Goal: Task Accomplishment & Management: Use online tool/utility

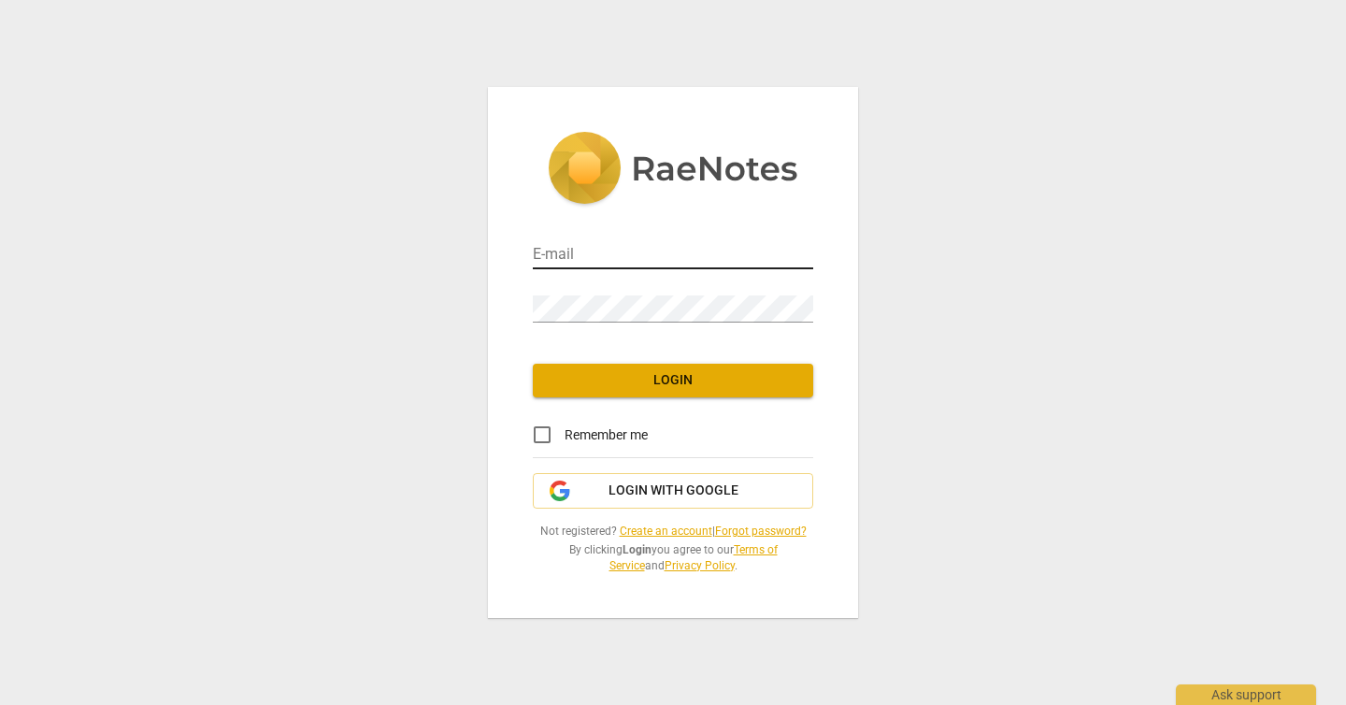
click at [685, 265] on input "email" at bounding box center [673, 255] width 280 height 27
type input "[EMAIL_ADDRESS][DOMAIN_NAME]"
click at [683, 372] on span "Login" at bounding box center [673, 380] width 250 height 19
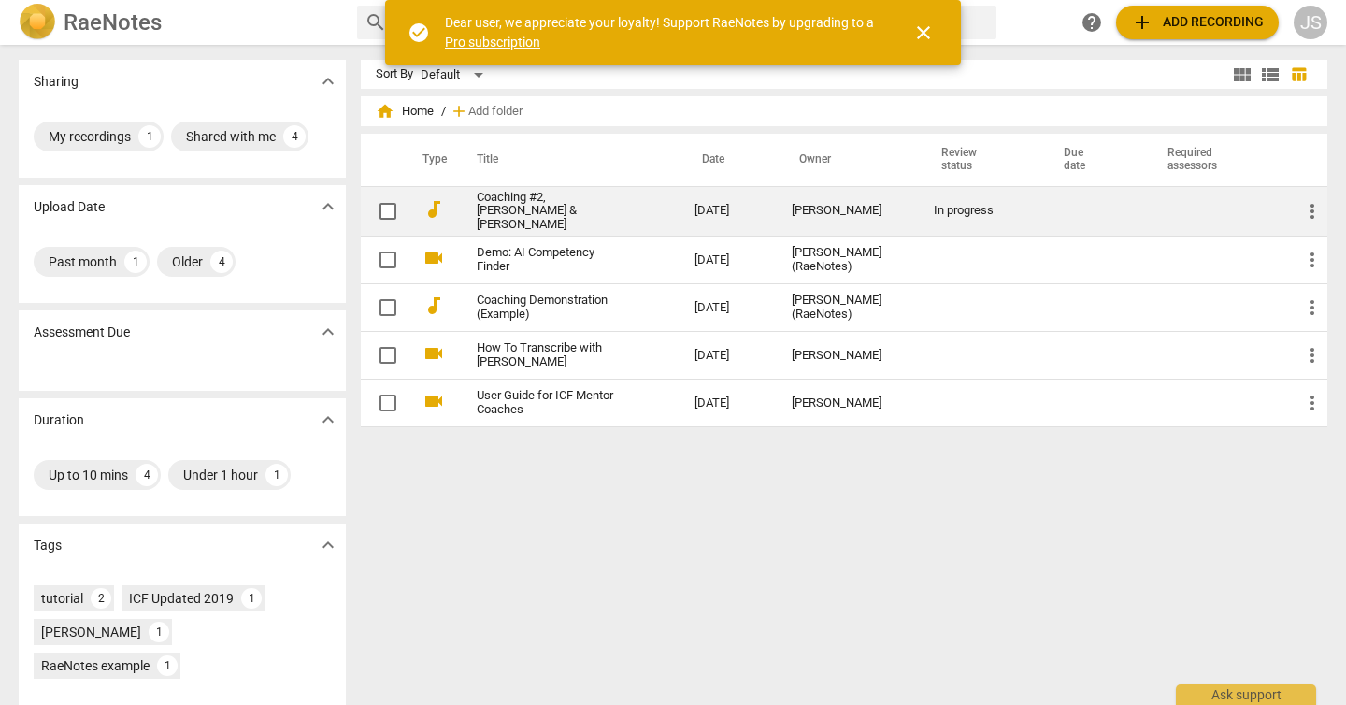
click at [522, 204] on link "Coaching #2, [PERSON_NAME] & [PERSON_NAME]" at bounding box center [552, 212] width 150 height 42
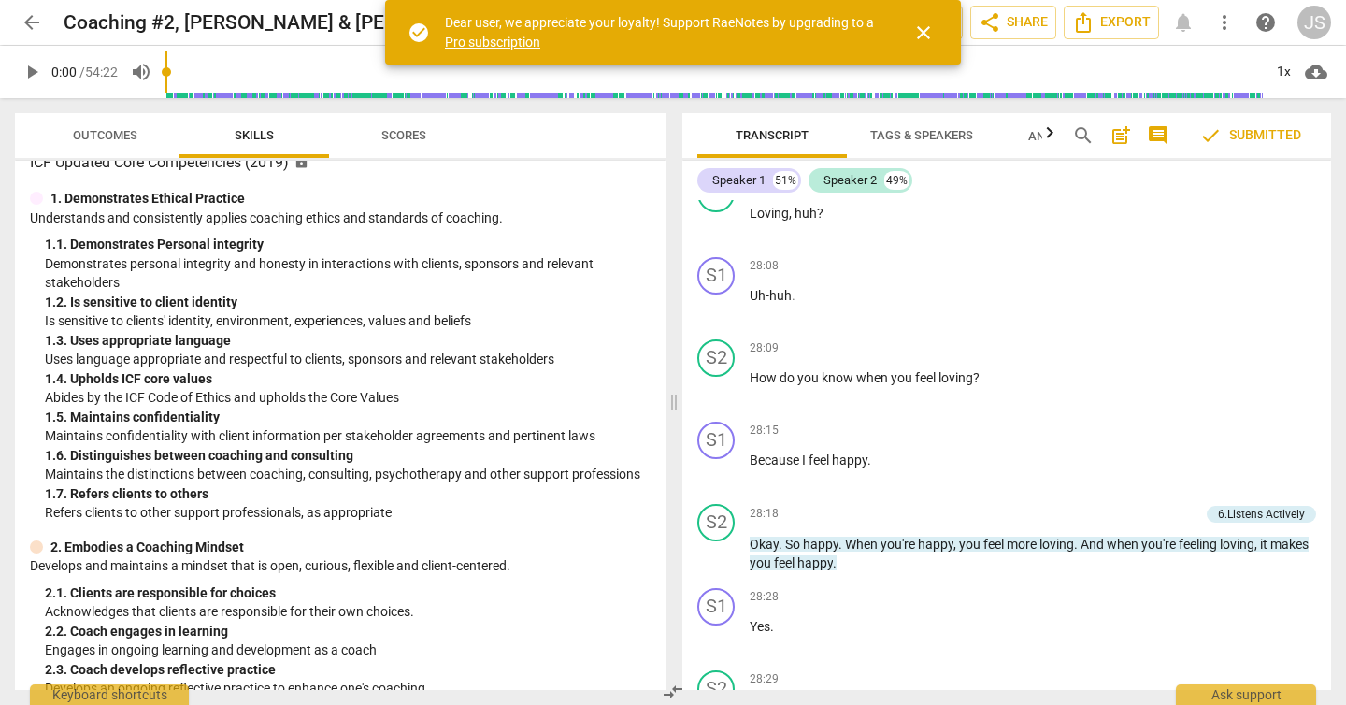
scroll to position [14292, 0]
click at [924, 31] on span "close" at bounding box center [923, 32] width 22 height 22
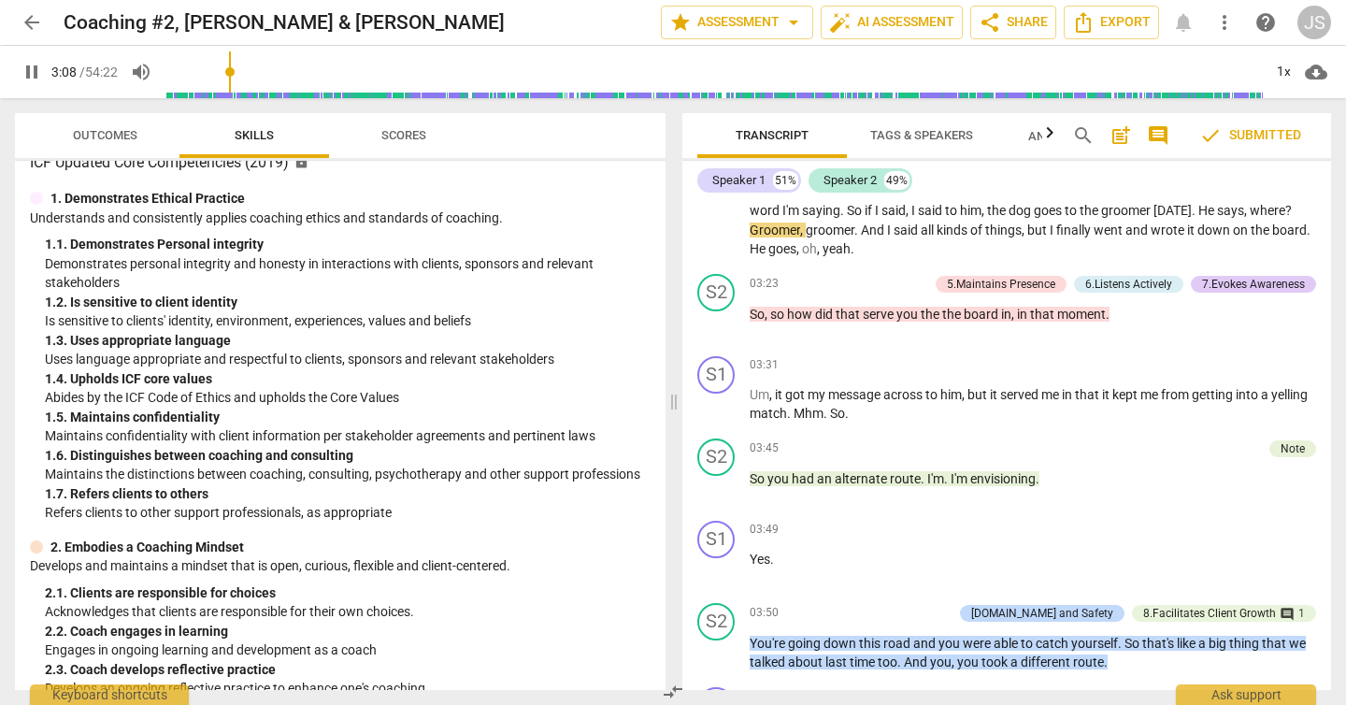
scroll to position [1180, 0]
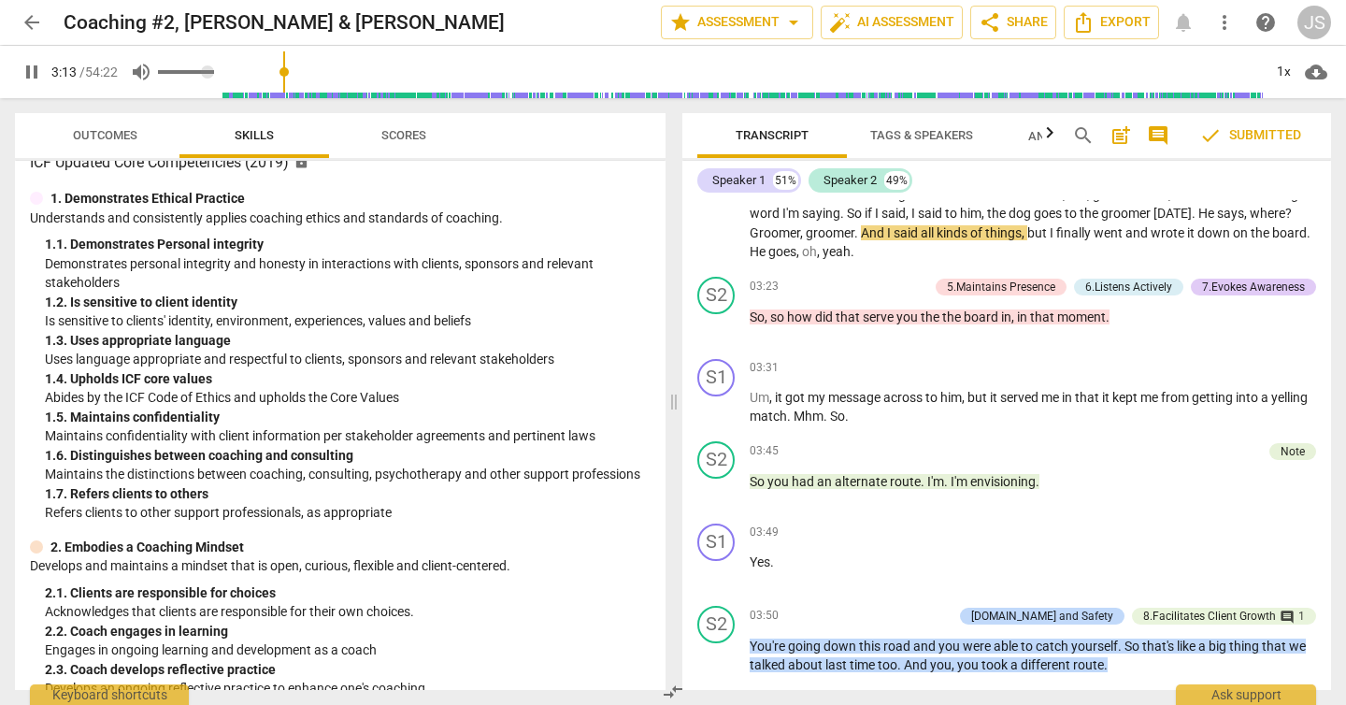
type input "194"
click at [140, 65] on span "volume_up" at bounding box center [141, 72] width 22 height 22
type input "0"
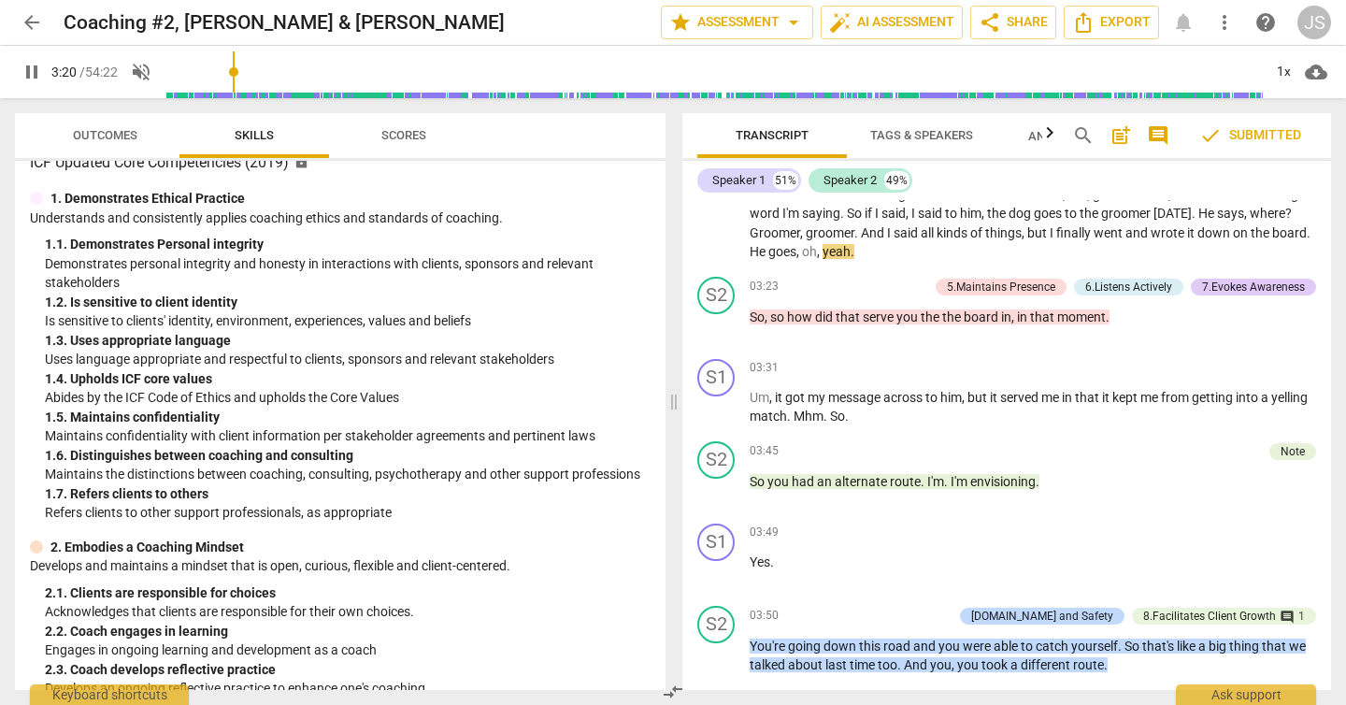
click at [29, 66] on span "pause" at bounding box center [32, 72] width 22 height 22
type input "201"
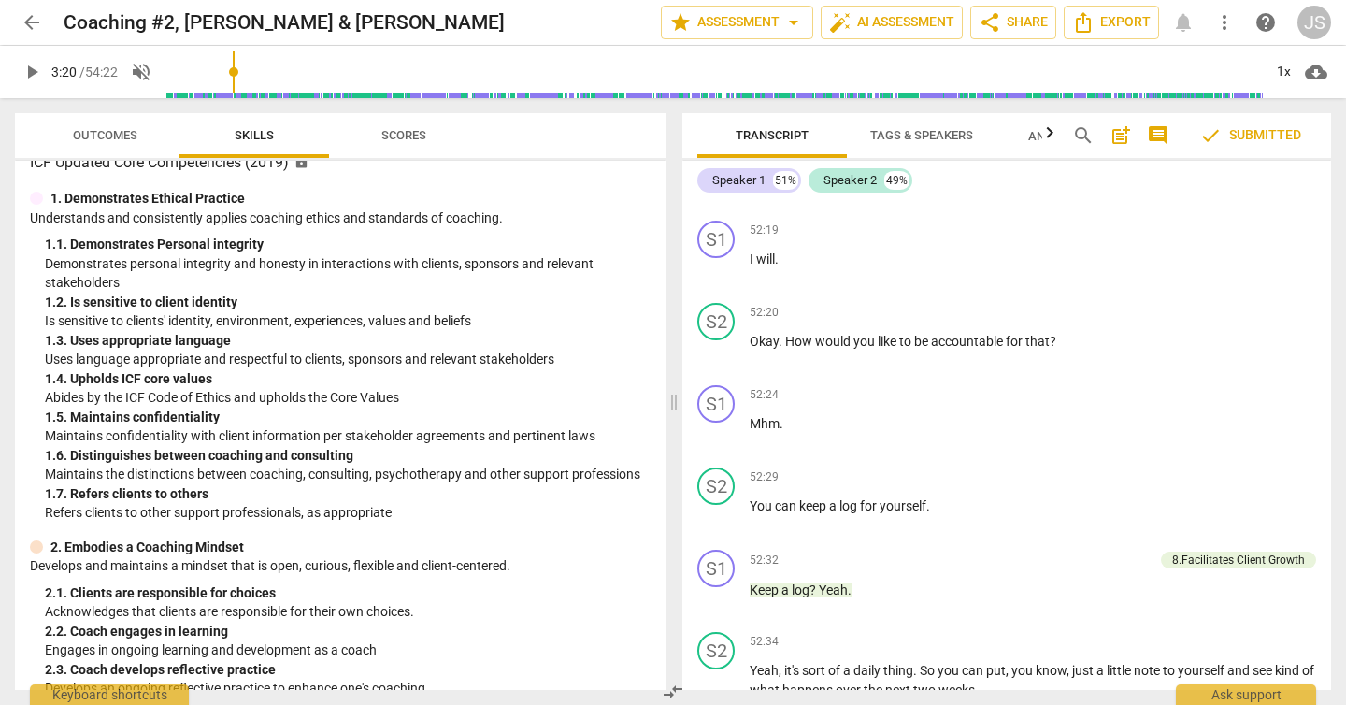
scroll to position [29860, 0]
click at [1321, 18] on div "JS" at bounding box center [1314, 23] width 34 height 34
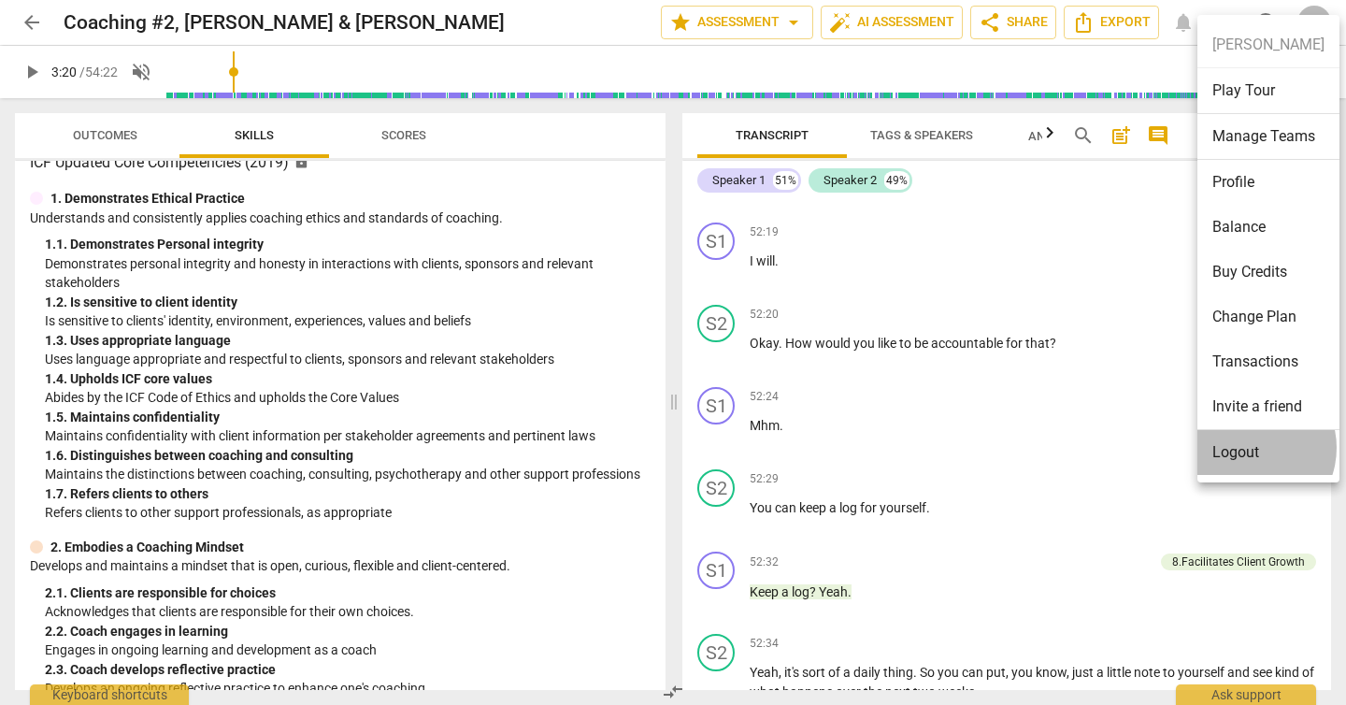
click at [1249, 448] on li "Logout" at bounding box center [1268, 452] width 142 height 45
